Goal: Obtain resource: Obtain resource

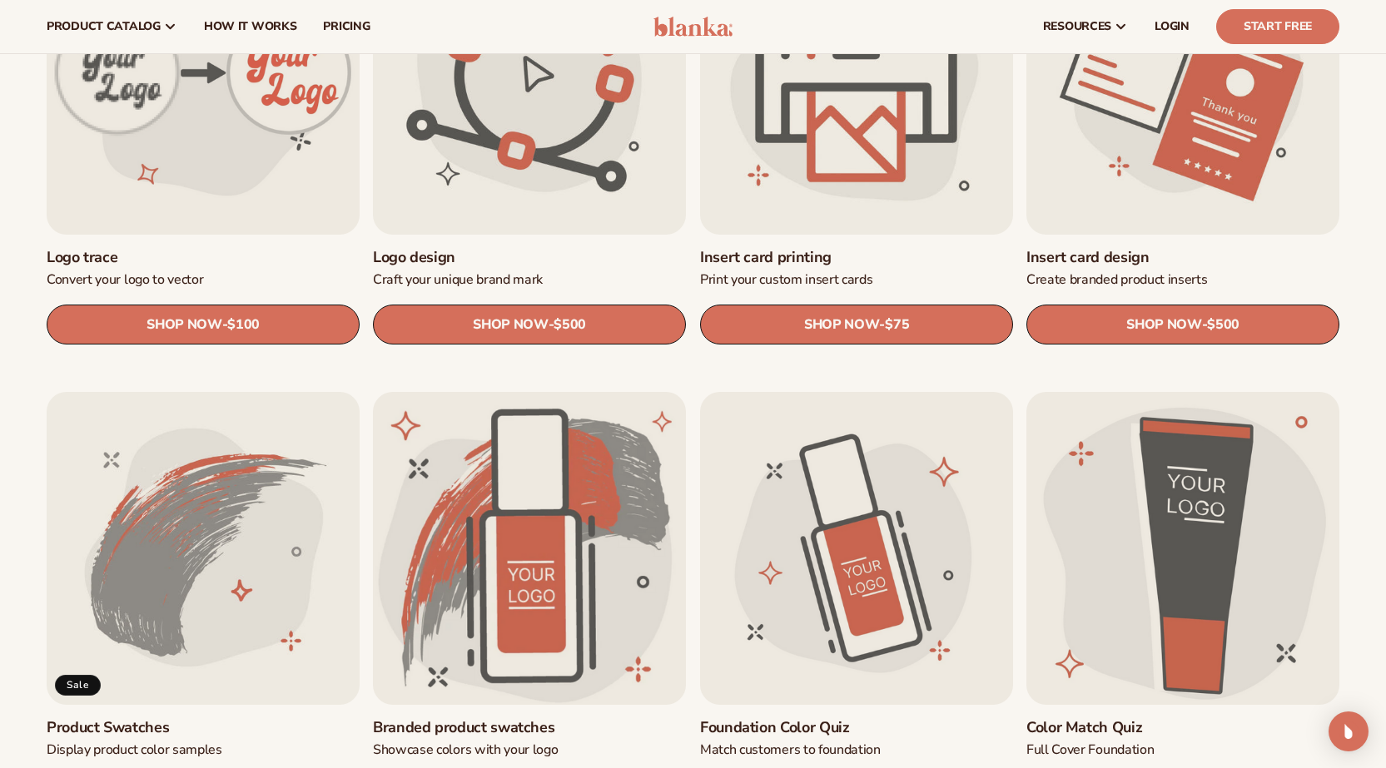
scroll to position [555, 0]
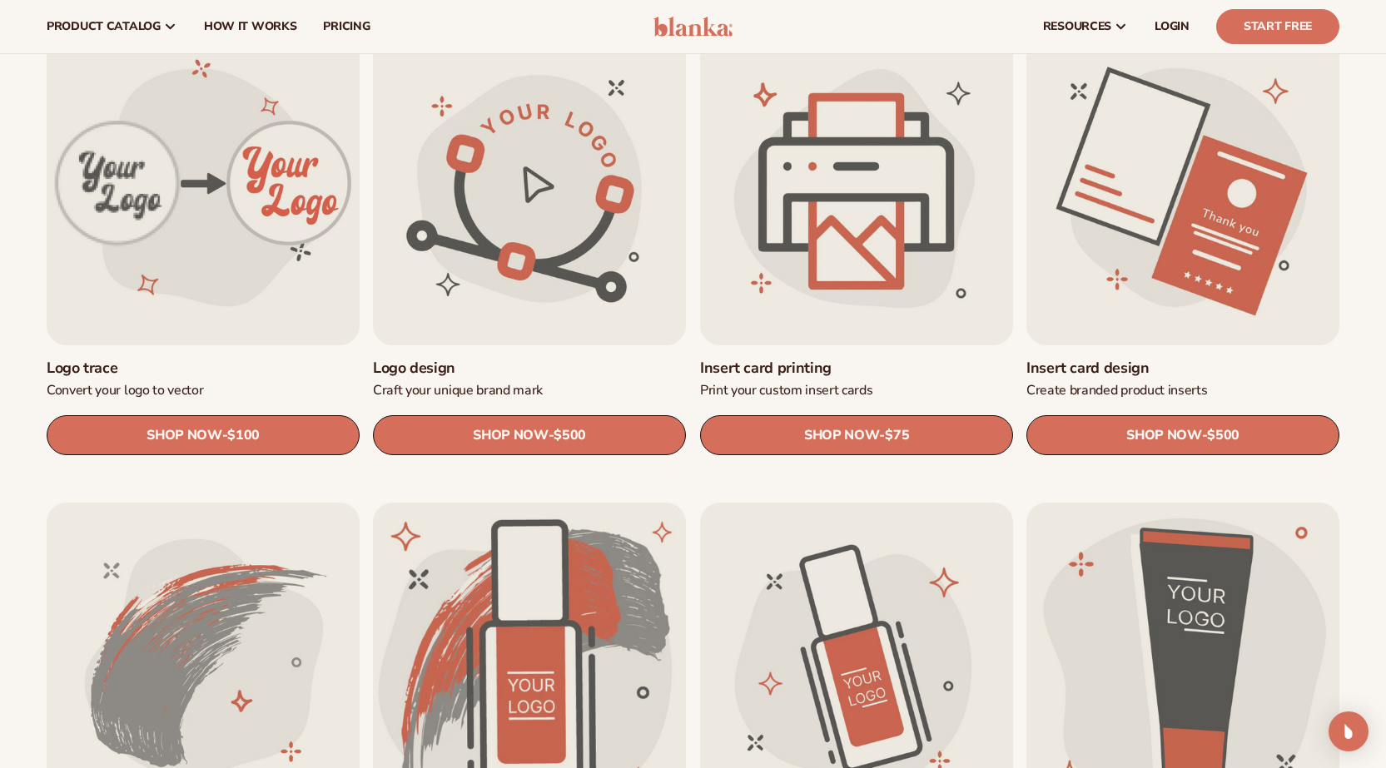
click at [1208, 359] on link "Insert card design" at bounding box center [1182, 368] width 313 height 19
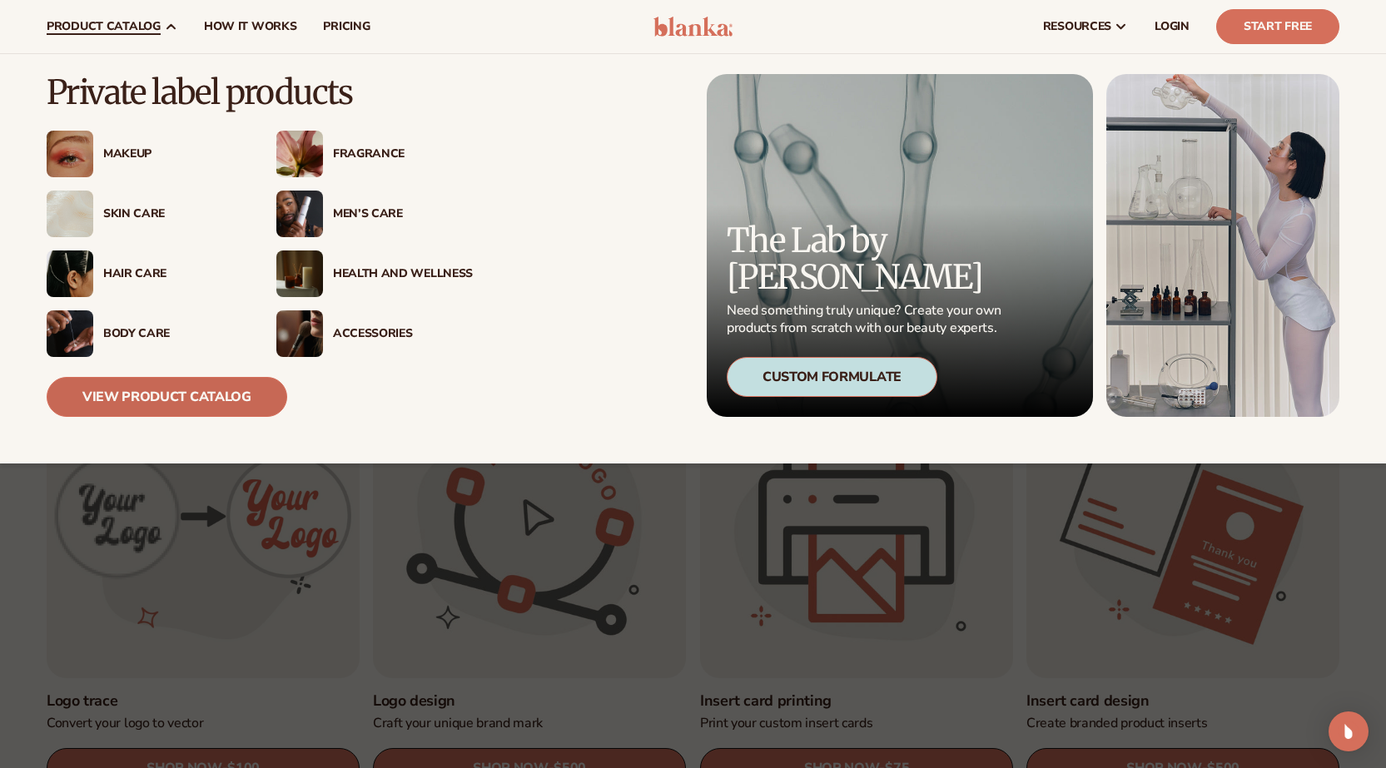
click at [121, 399] on link "View Product Catalog" at bounding box center [167, 397] width 241 height 40
